Goal: Check status: Check status

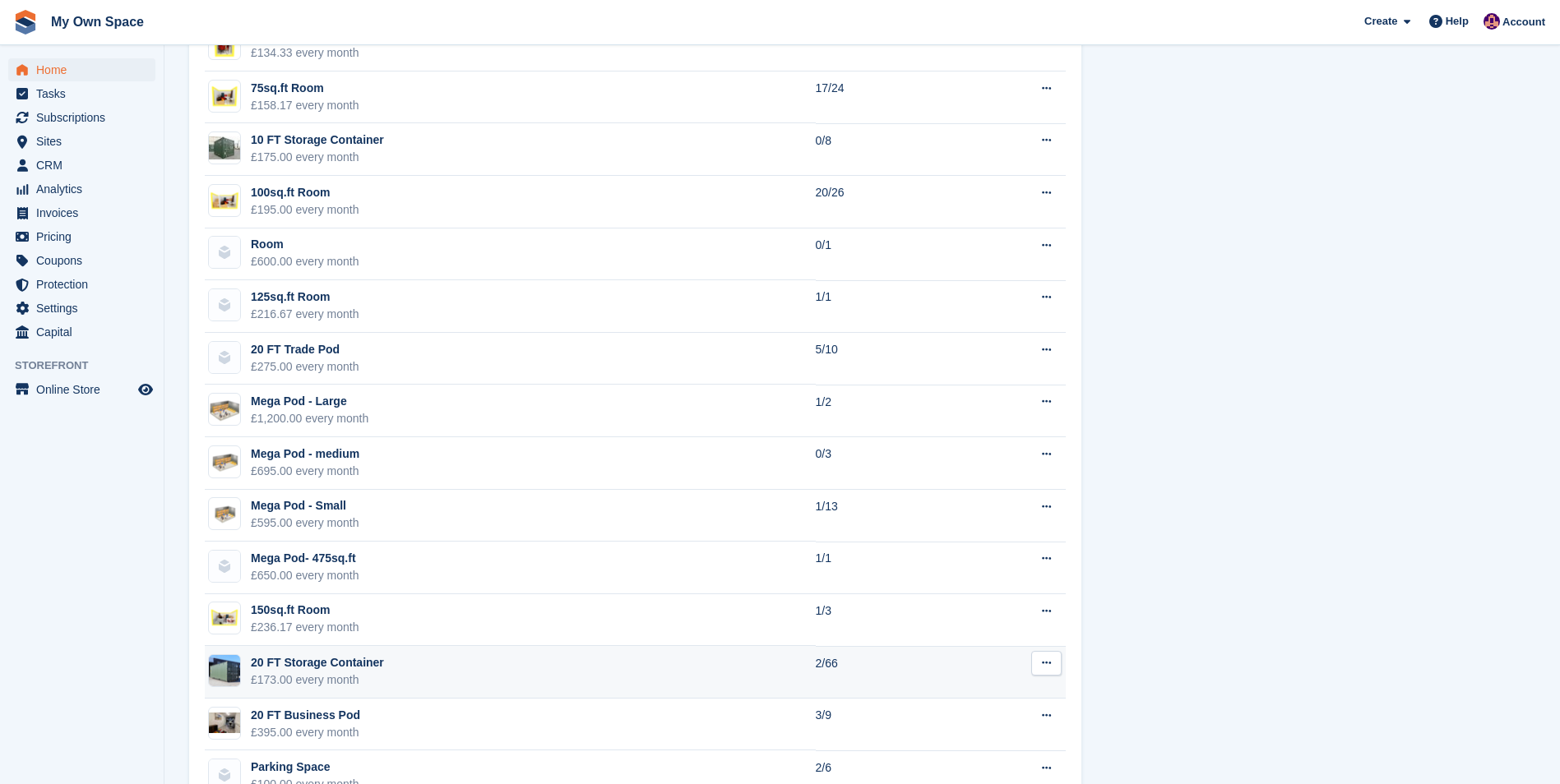
scroll to position [1411, 0]
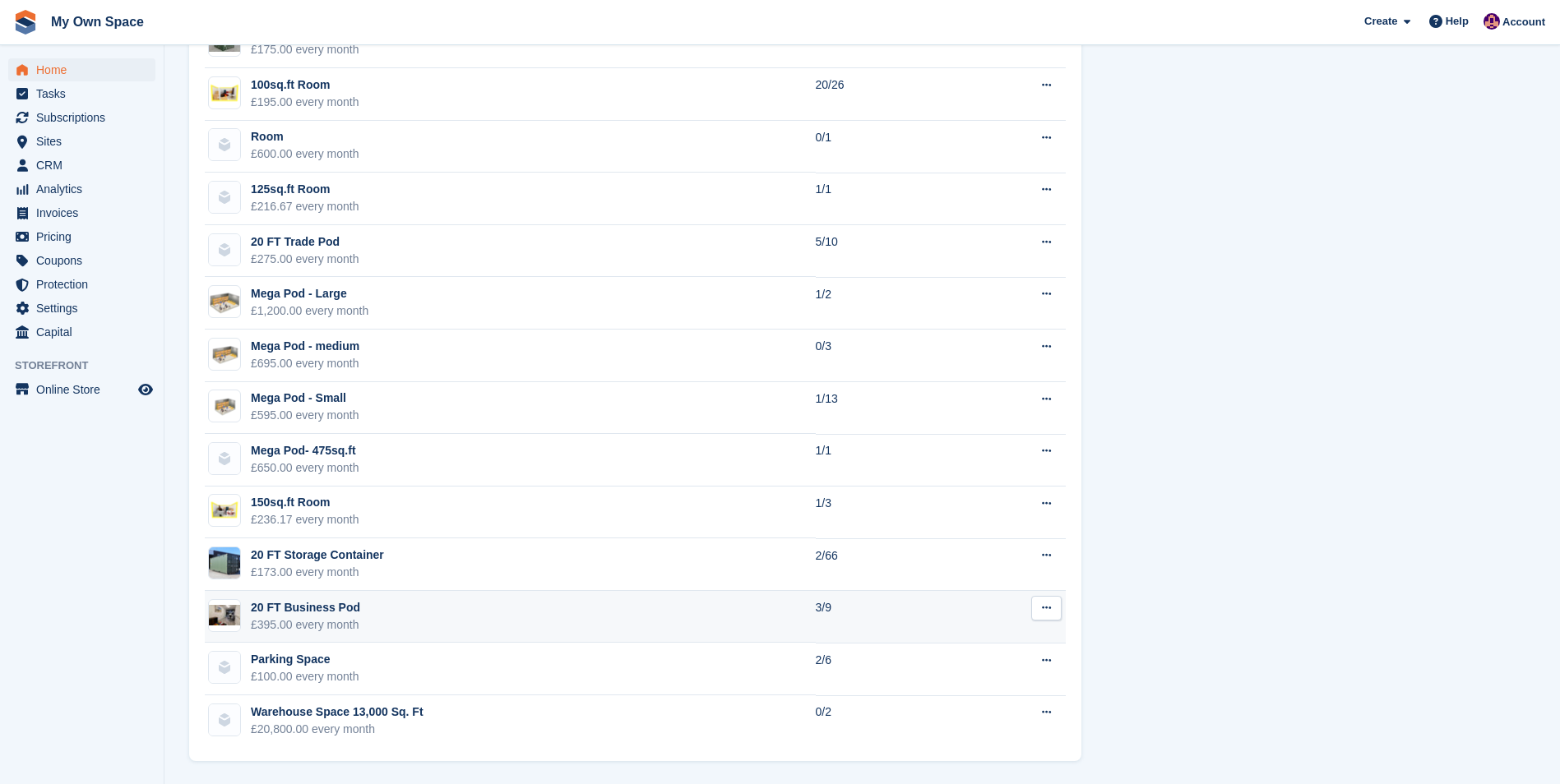
click at [830, 625] on td "3/9" at bounding box center [893, 617] width 153 height 52
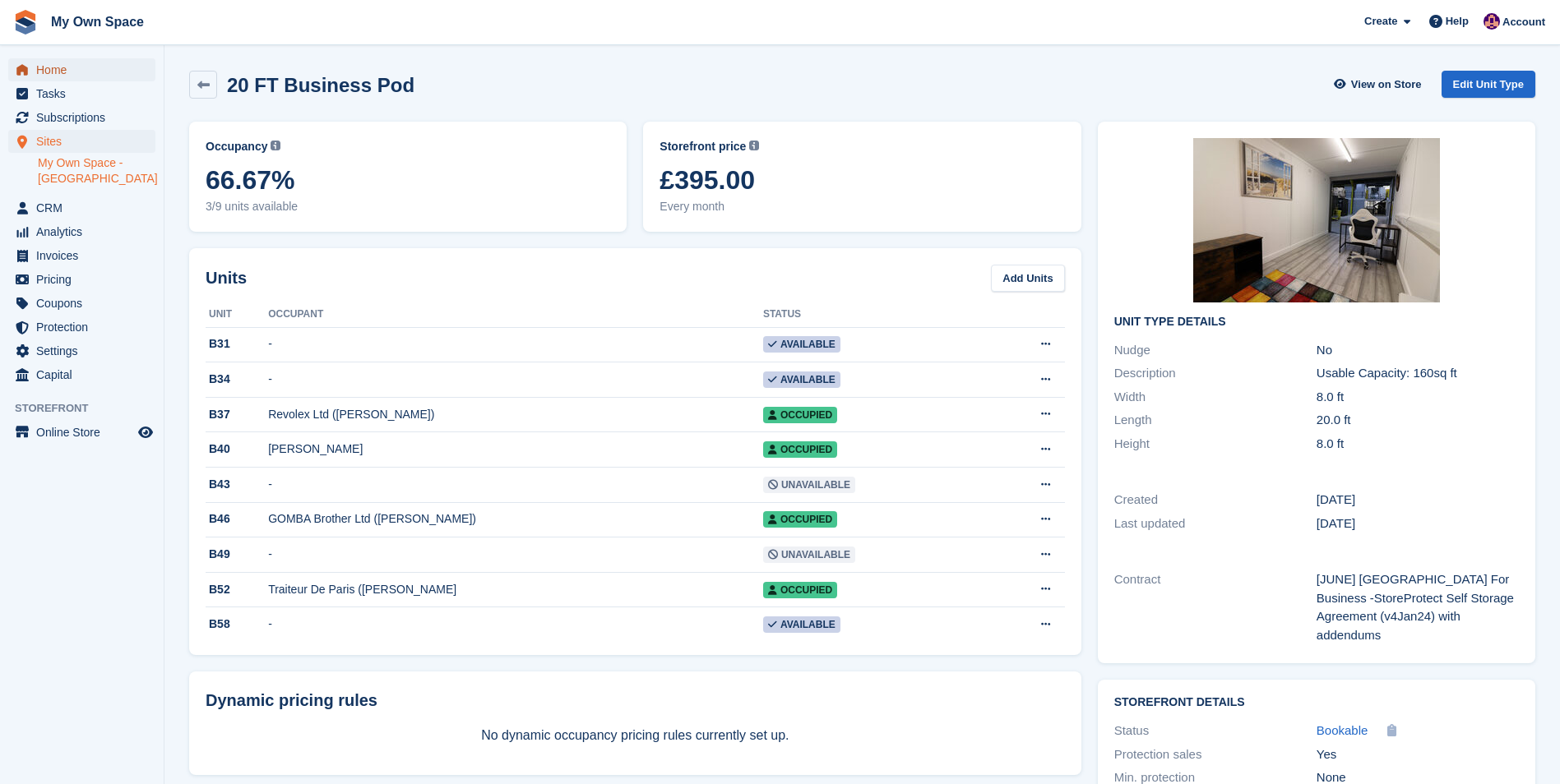
click at [52, 67] on span "Home" at bounding box center [86, 69] width 99 height 23
